Goal: Task Accomplishment & Management: Complete application form

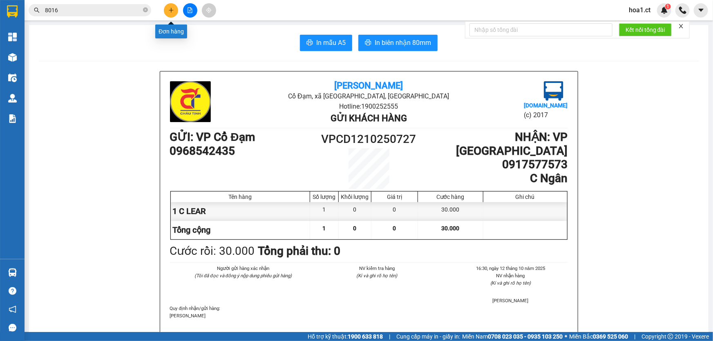
click at [170, 10] on icon "plus" at bounding box center [171, 10] width 4 height 0
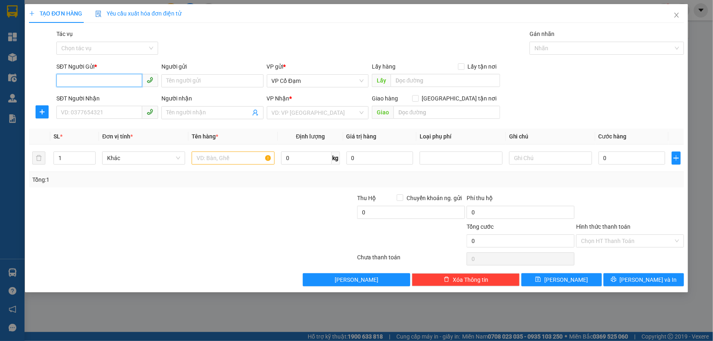
click at [79, 80] on input "SĐT Người Gửi *" at bounding box center [99, 80] width 86 height 13
type input "0978149066"
click at [80, 110] on input "SĐT Người Nhận" at bounding box center [99, 112] width 86 height 13
click at [69, 82] on input "0978149066" at bounding box center [99, 80] width 86 height 13
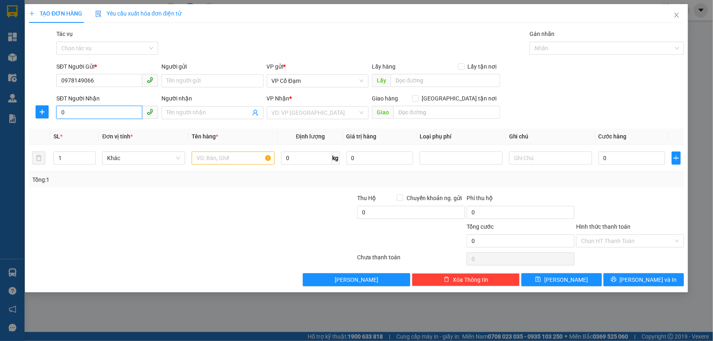
click at [80, 110] on input "0" at bounding box center [99, 112] width 86 height 13
paste input "978149066"
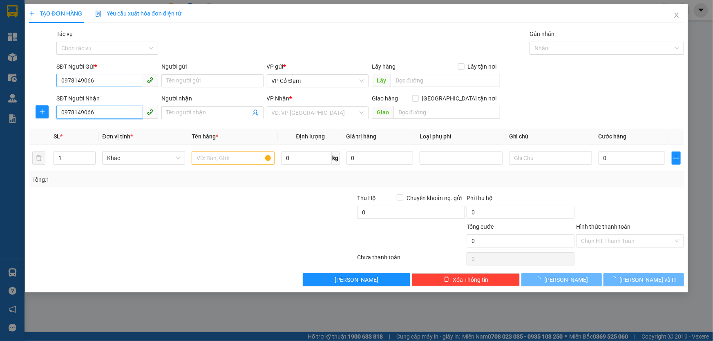
type input "0978149066"
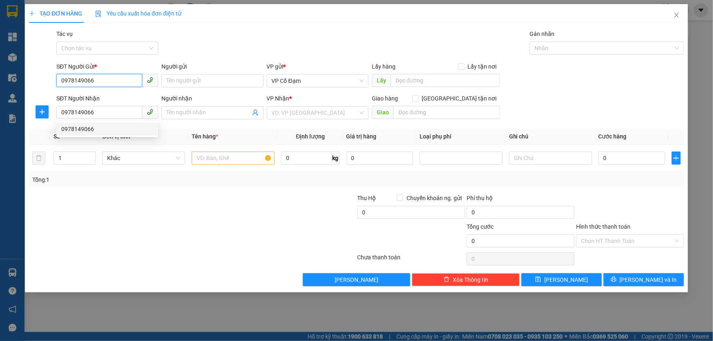
drag, startPoint x: 98, startPoint y: 80, endPoint x: 0, endPoint y: 73, distance: 98.3
click at [0, 73] on div "TẠO ĐƠN HÀNG Yêu cầu xuất hóa đơn điện tử Transit Pickup Surcharge Ids Transit …" at bounding box center [356, 170] width 713 height 341
click at [108, 101] on div "0353038297" at bounding box center [107, 97] width 92 height 9
type input "0353038297"
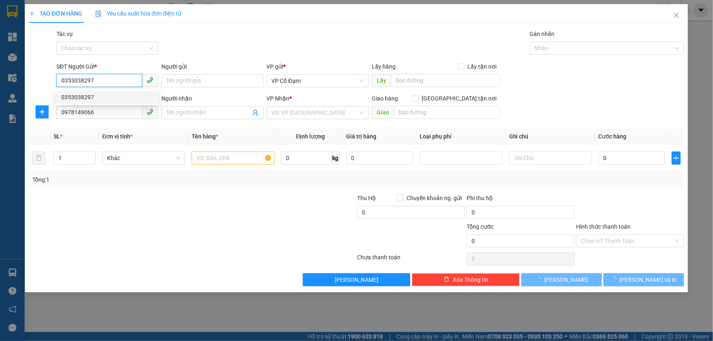
type input "30.000"
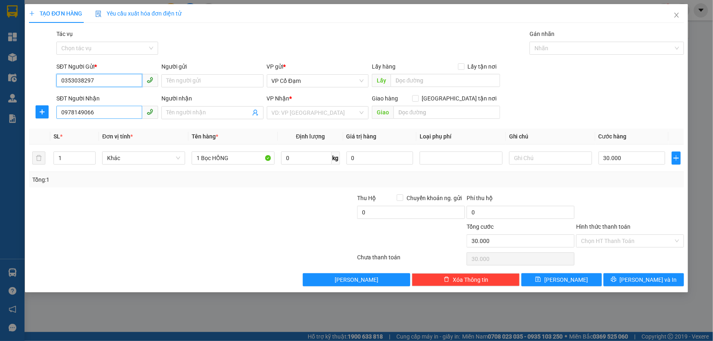
type input "0353038297"
click at [116, 113] on input "0978149066" at bounding box center [99, 112] width 86 height 13
type input "0978149066"
click at [117, 126] on div "0978149066" at bounding box center [107, 129] width 92 height 9
drag, startPoint x: 547, startPoint y: 114, endPoint x: 411, endPoint y: 180, distance: 151.3
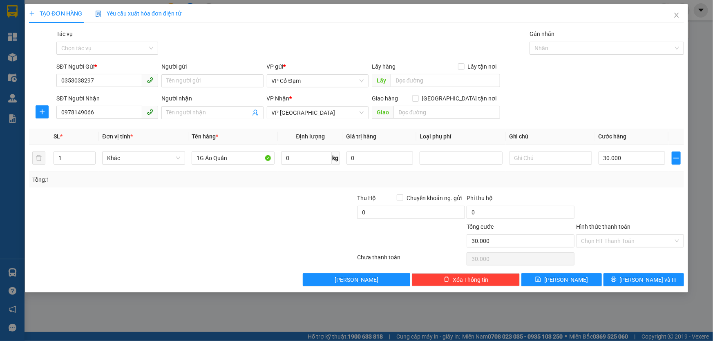
click at [547, 113] on div "SĐT Người Nhận 0978149066 Người nhận Tên người nhận VP Nhận * VP [PERSON_NAME] …" at bounding box center [370, 108] width 631 height 29
click at [83, 155] on input "1" at bounding box center [74, 158] width 41 height 12
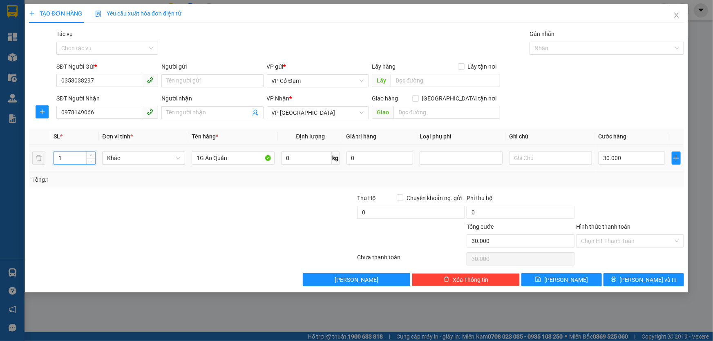
type input "3"
type input "2"
click at [230, 156] on input "1G Áo Quần" at bounding box center [233, 158] width 83 height 13
type input "0"
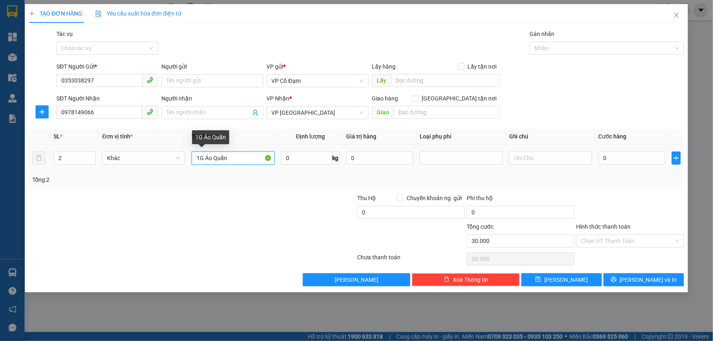
type input "0"
click at [230, 156] on input "1G Áo Quần" at bounding box center [233, 158] width 83 height 13
type input "2 Kiện Giay"
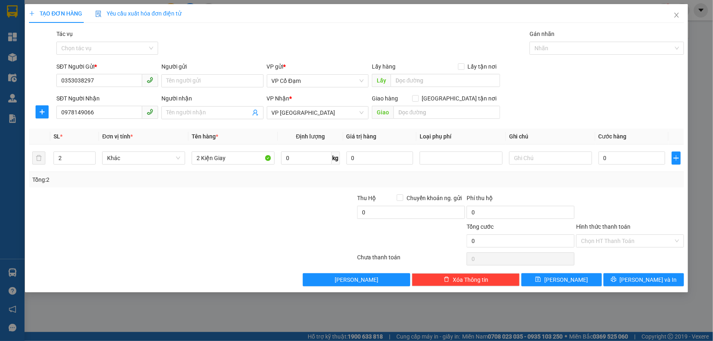
click at [236, 194] on div at bounding box center [137, 208] width 219 height 29
click at [631, 156] on input "0" at bounding box center [632, 158] width 67 height 13
type input "8"
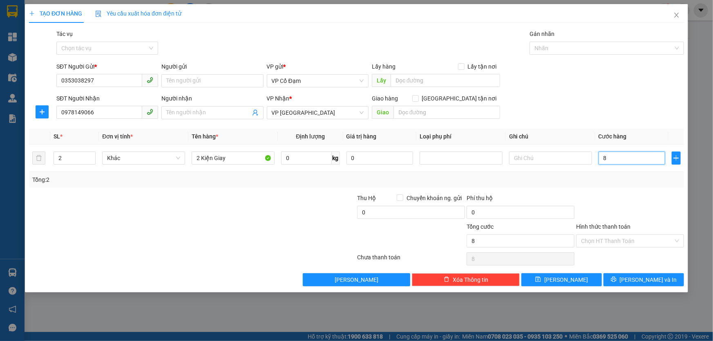
type input "80"
type input "80.000"
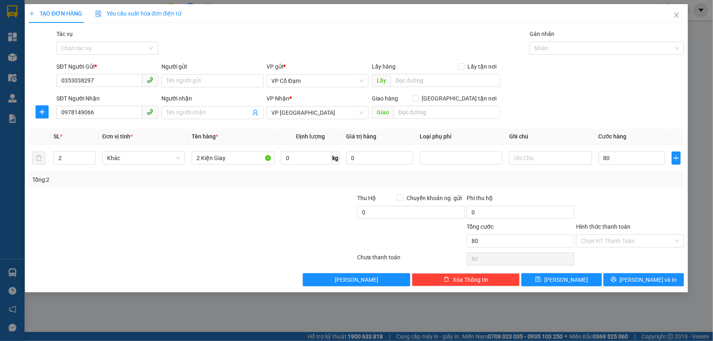
type input "80.000"
click at [596, 203] on div at bounding box center [630, 208] width 110 height 29
click at [609, 235] on div "Chọn HT Thanh Toán" at bounding box center [630, 241] width 108 height 13
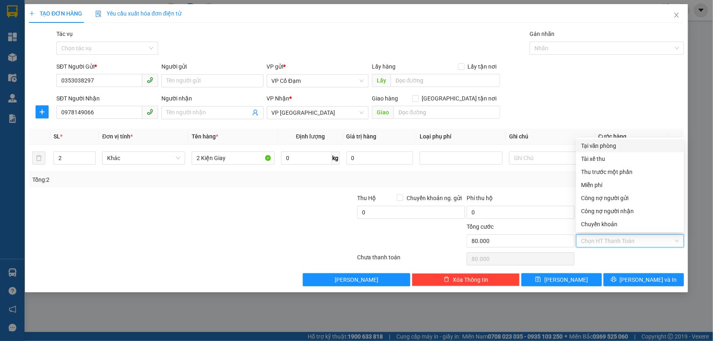
click at [588, 150] on div "Tại văn phòng" at bounding box center [630, 145] width 98 height 9
type input "0"
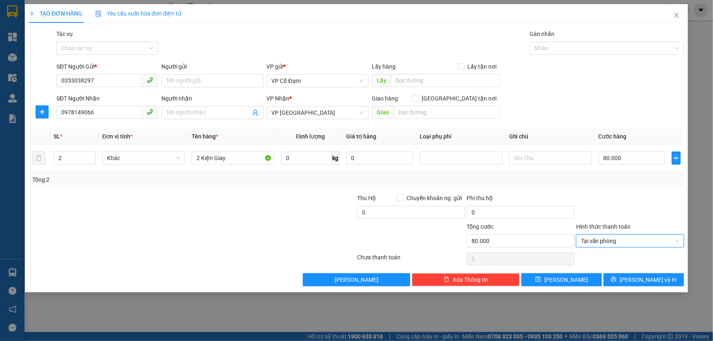
click at [293, 225] on div at bounding box center [302, 236] width 110 height 29
click at [617, 279] on icon "printer" at bounding box center [614, 280] width 6 height 6
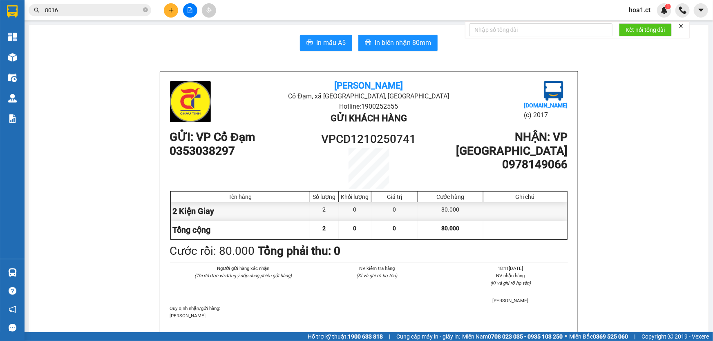
click at [107, 8] on input "8016" at bounding box center [93, 10] width 96 height 9
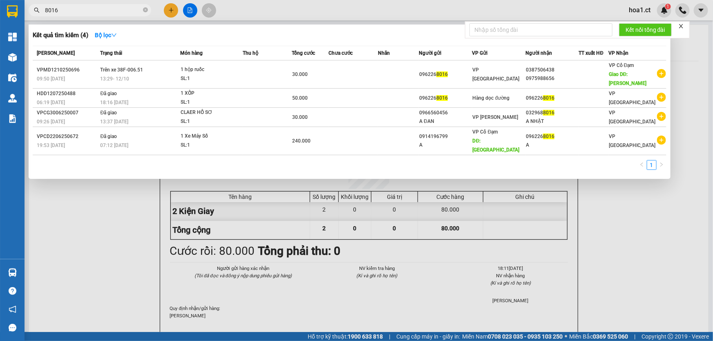
click at [107, 8] on input "8016" at bounding box center [93, 10] width 96 height 9
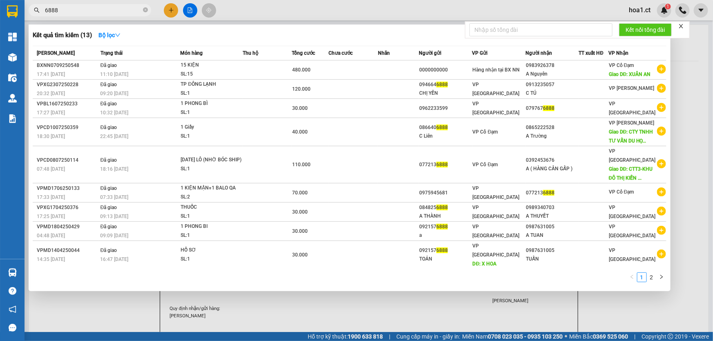
click at [72, 11] on input "6888" at bounding box center [93, 10] width 96 height 9
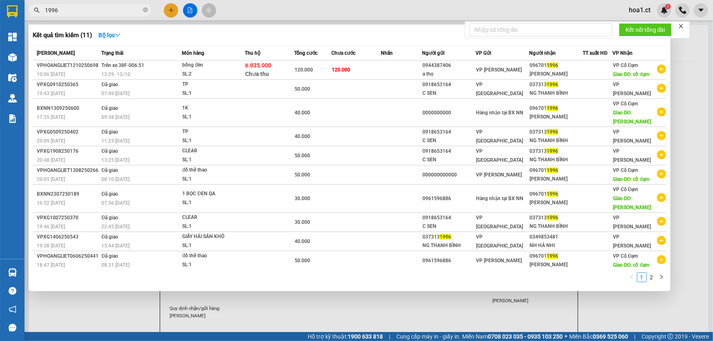
type input "1996"
click at [168, 10] on div at bounding box center [356, 170] width 713 height 341
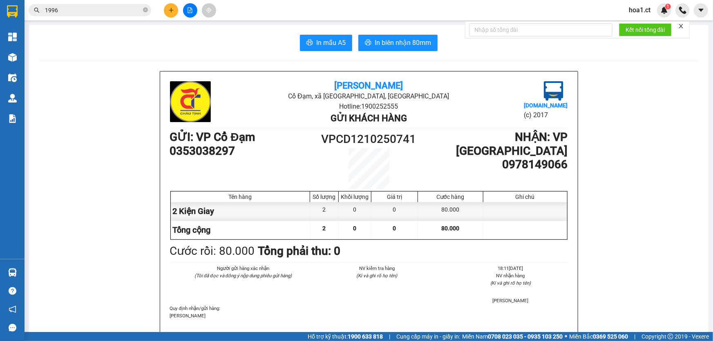
click at [172, 9] on icon "plus" at bounding box center [171, 10] width 6 height 6
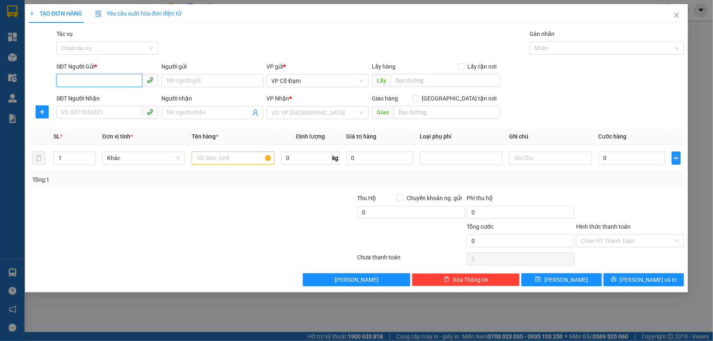
click at [106, 80] on input "SĐT Người Gửi *" at bounding box center [99, 80] width 86 height 13
type input "0982829956"
click at [119, 100] on div "0982829956 - [PERSON_NAME]" at bounding box center [107, 97] width 92 height 9
type input "[PERSON_NAME]"
type input "0399691606"
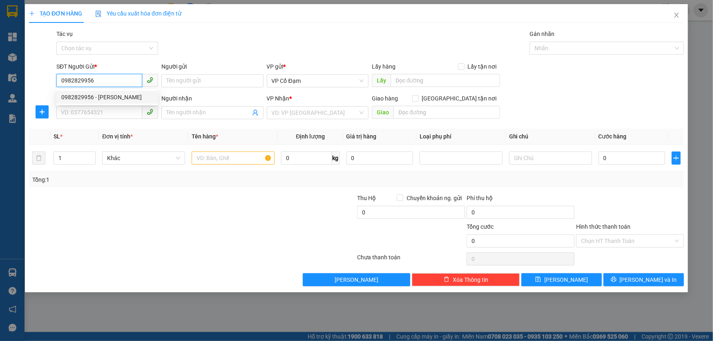
type input "Dũng"
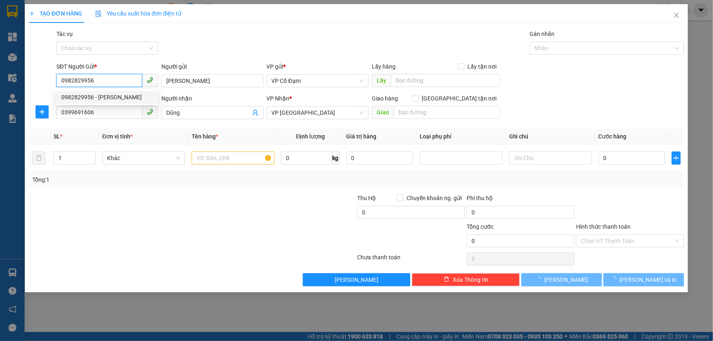
type input "40.000"
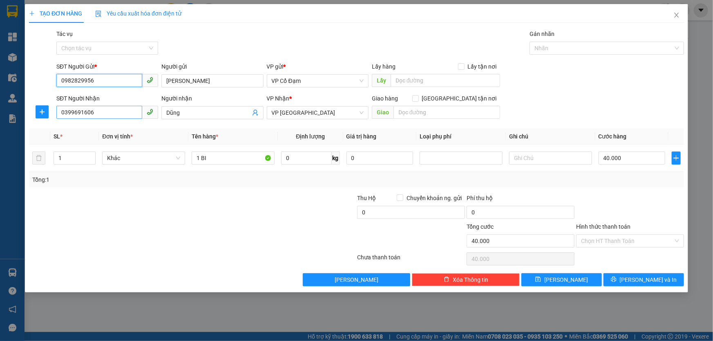
type input "0982829956"
click at [114, 113] on input "0399691606" at bounding box center [99, 112] width 86 height 13
click at [125, 132] on div "0399691606 - Dũng" at bounding box center [107, 129] width 92 height 9
click at [559, 108] on div "SĐT Người Nhận 0399691606 0399691606 Người nhận Dũng VP Nhận * VP Mỹ Đình Giao …" at bounding box center [370, 108] width 631 height 29
click at [630, 196] on div at bounding box center [630, 208] width 110 height 29
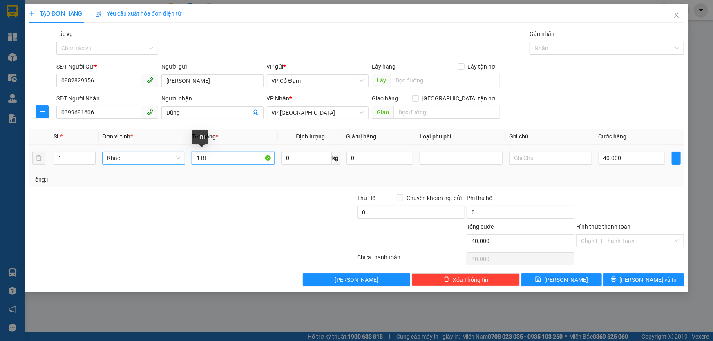
drag, startPoint x: 227, startPoint y: 158, endPoint x: 143, endPoint y: 155, distance: 83.8
click at [143, 155] on tr "1 Khác 1 BI 0 kg 0 40.000" at bounding box center [356, 158] width 655 height 27
type input "1 BÌ GẠO"
click at [311, 211] on div at bounding box center [302, 208] width 110 height 29
click at [646, 190] on div "Transit Pickup Surcharge Ids Transit Deliver Surcharge Ids Transit Deliver Surc…" at bounding box center [356, 157] width 655 height 257
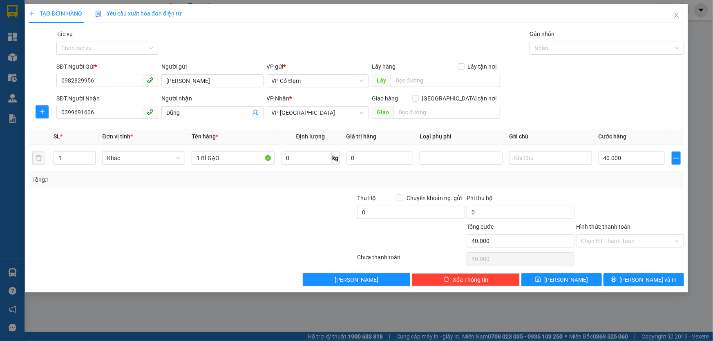
click at [647, 194] on div at bounding box center [630, 208] width 110 height 29
click at [602, 243] on input "Hình thức thanh toán" at bounding box center [627, 241] width 92 height 12
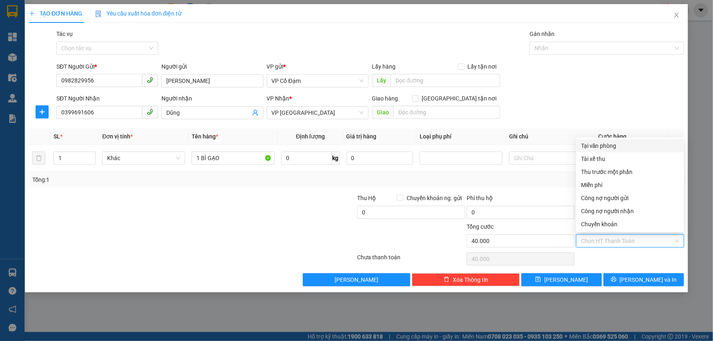
click at [600, 147] on div "Tại văn phòng" at bounding box center [630, 145] width 98 height 9
type input "0"
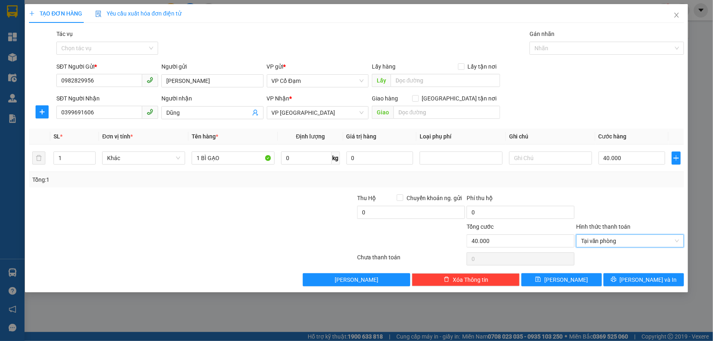
click at [607, 89] on div "SĐT Người Gửi * 0982829956 Người gửi [PERSON_NAME] VP gửi * VP Cổ Đạm Lấy hàng …" at bounding box center [370, 76] width 631 height 29
click at [588, 240] on span "Tại văn phòng" at bounding box center [630, 241] width 98 height 12
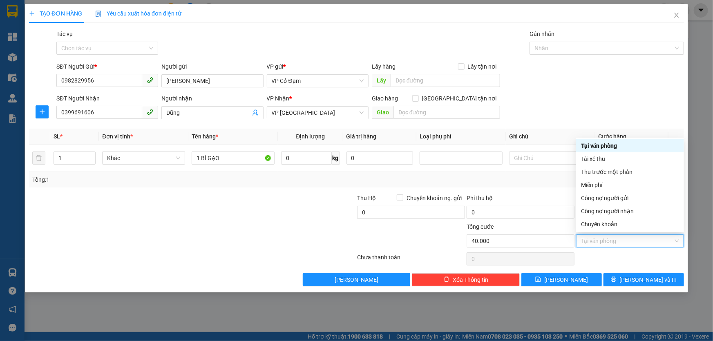
drag, startPoint x: 597, startPoint y: 150, endPoint x: 595, endPoint y: 142, distance: 8.1
click at [597, 149] on div "Tại văn phòng" at bounding box center [630, 145] width 98 height 9
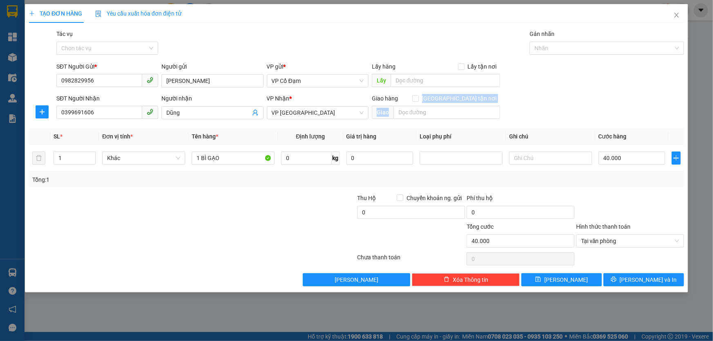
click at [583, 106] on div "SĐT Người Nhận 0399691606 Người nhận Dũng VP Nhận * VP [PERSON_NAME] hàng Giao …" at bounding box center [370, 108] width 631 height 29
click at [277, 233] on div at bounding box center [302, 236] width 110 height 29
click at [638, 282] on span "[PERSON_NAME] và In" at bounding box center [648, 279] width 57 height 9
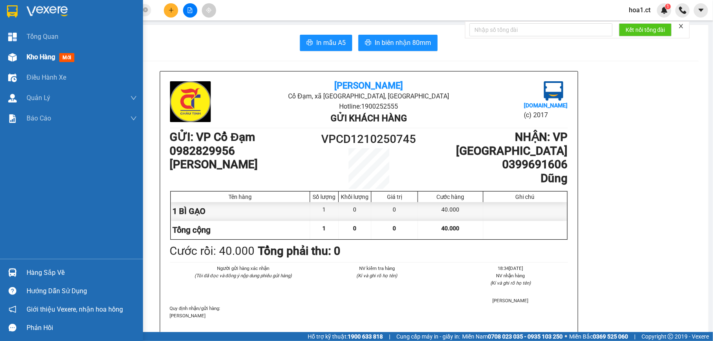
click at [23, 57] on div "Kho hàng mới" at bounding box center [71, 57] width 143 height 20
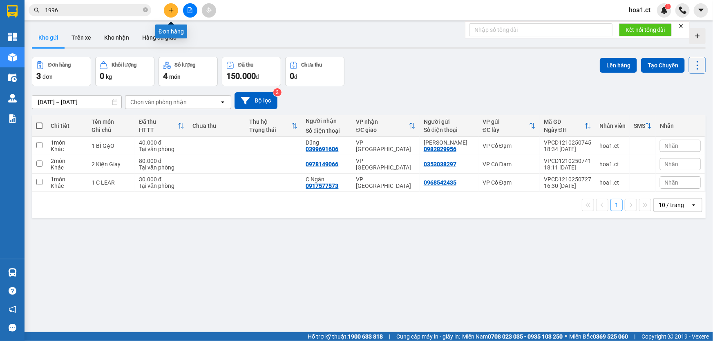
click at [172, 6] on button at bounding box center [171, 10] width 14 height 14
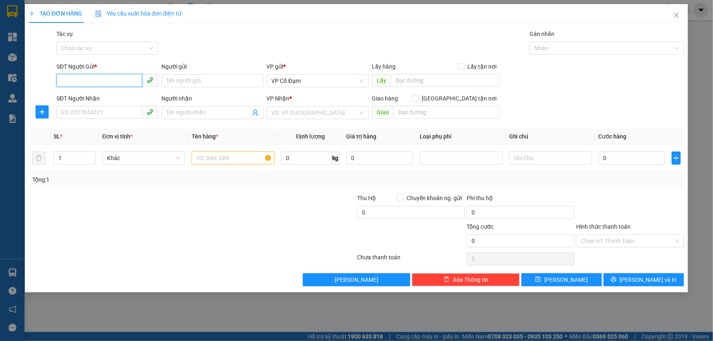
click at [95, 78] on input "SĐT Người Gửi *" at bounding box center [99, 80] width 86 height 13
click at [106, 98] on div "0353652899" at bounding box center [107, 97] width 92 height 9
type input "0353652899"
type input "0396965611"
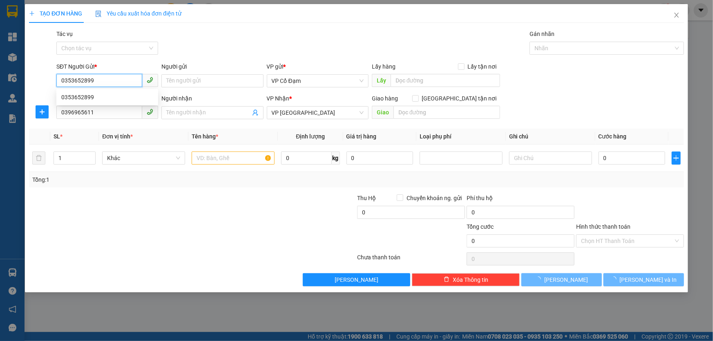
type input "40.000"
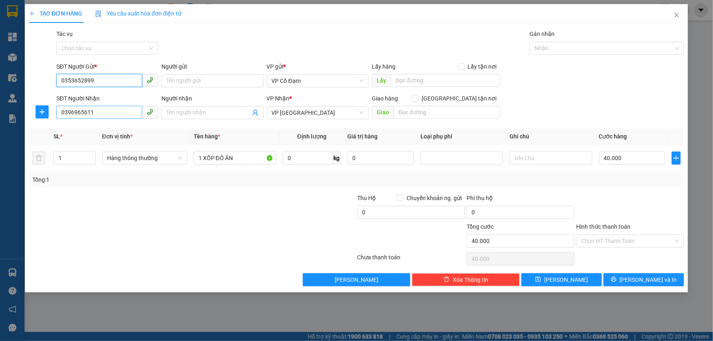
type input "0353652899"
click at [105, 113] on input "0396965611" at bounding box center [99, 112] width 86 height 13
drag, startPoint x: 319, startPoint y: 114, endPoint x: 274, endPoint y: 110, distance: 45.1
click at [241, 114] on div "SĐT Người Nhận 0358216659 0358216659 Người nhận Tên người nhận VP Nhận * VP [GE…" at bounding box center [370, 108] width 631 height 29
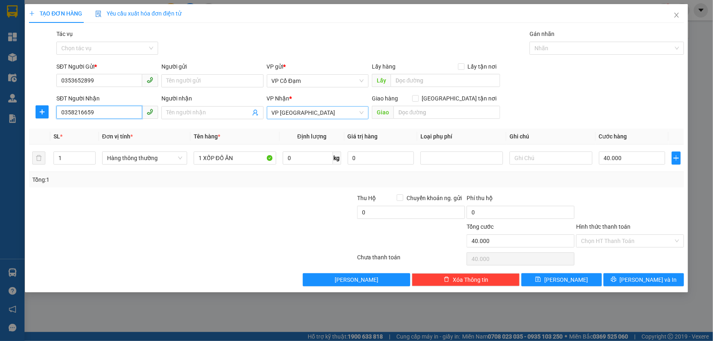
click at [299, 110] on span "VP [GEOGRAPHIC_DATA]" at bounding box center [318, 113] width 92 height 12
type input "0358216659"
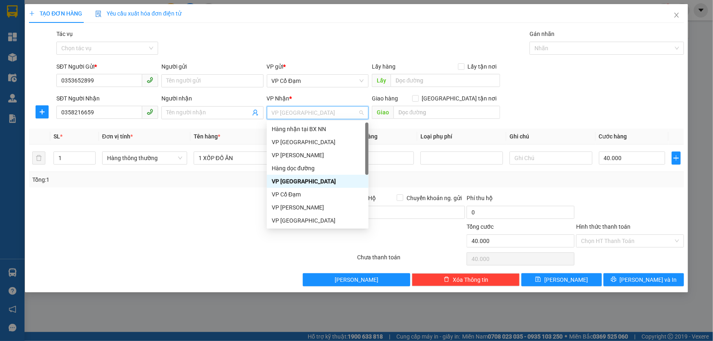
click at [300, 110] on span "VP [GEOGRAPHIC_DATA]" at bounding box center [318, 113] width 92 height 12
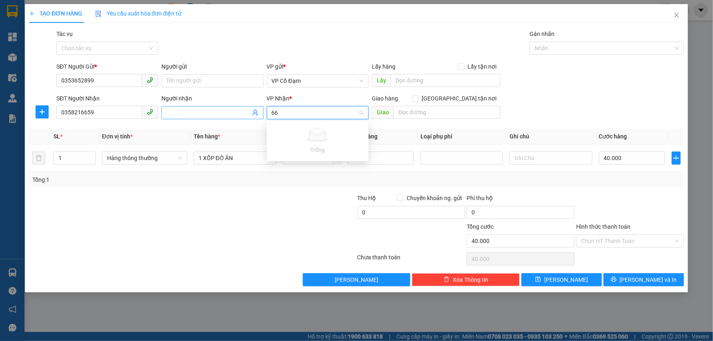
drag, startPoint x: 280, startPoint y: 114, endPoint x: 221, endPoint y: 112, distance: 59.7
click at [221, 112] on div "SĐT Người Nhận 0358216659 Người nhận Tên người nhận VP Nhận * 66 Giao hàng [GEO…" at bounding box center [370, 108] width 631 height 29
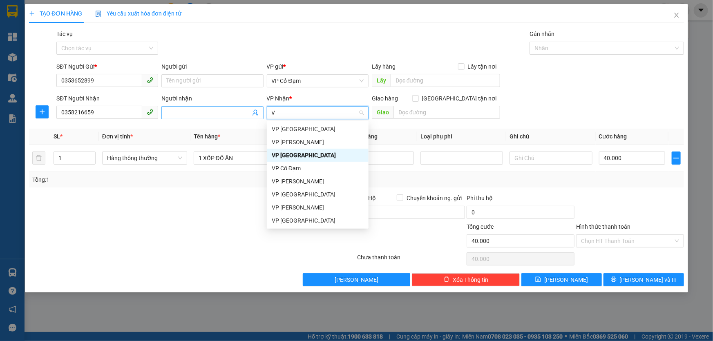
type input "VP"
click at [291, 132] on div "VP [GEOGRAPHIC_DATA]" at bounding box center [318, 129] width 92 height 9
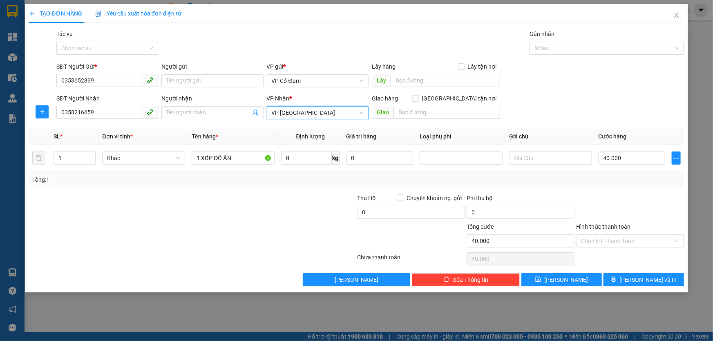
click at [576, 107] on div "SĐT Người Nhận 0358216659 Người nhận Tên người nhận VP Nhận * VP Mỹ Đình VP [PE…" at bounding box center [370, 108] width 631 height 29
click at [194, 194] on div at bounding box center [137, 208] width 219 height 29
click at [601, 197] on div at bounding box center [630, 208] width 110 height 29
click at [625, 242] on input "Hình thức thanh toán" at bounding box center [627, 241] width 92 height 12
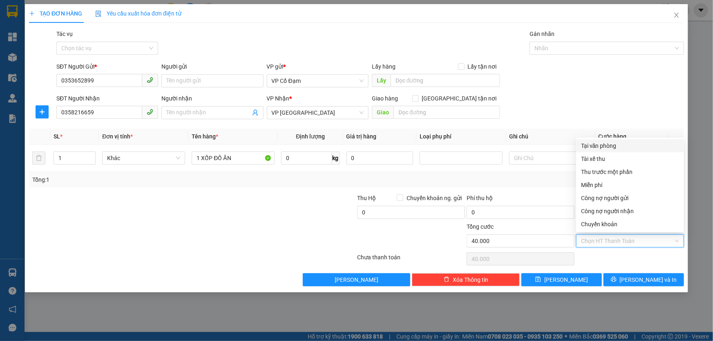
click at [593, 147] on div "Tại văn phòng" at bounding box center [630, 145] width 98 height 9
type input "0"
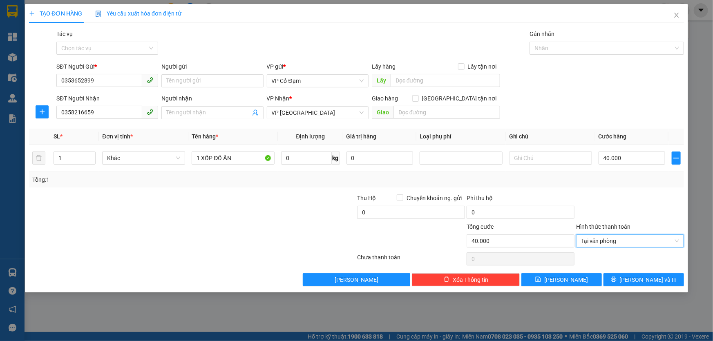
click at [244, 224] on div at bounding box center [137, 236] width 219 height 29
click at [636, 278] on button "[PERSON_NAME] và In" at bounding box center [643, 279] width 80 height 13
